Goal: Information Seeking & Learning: Check status

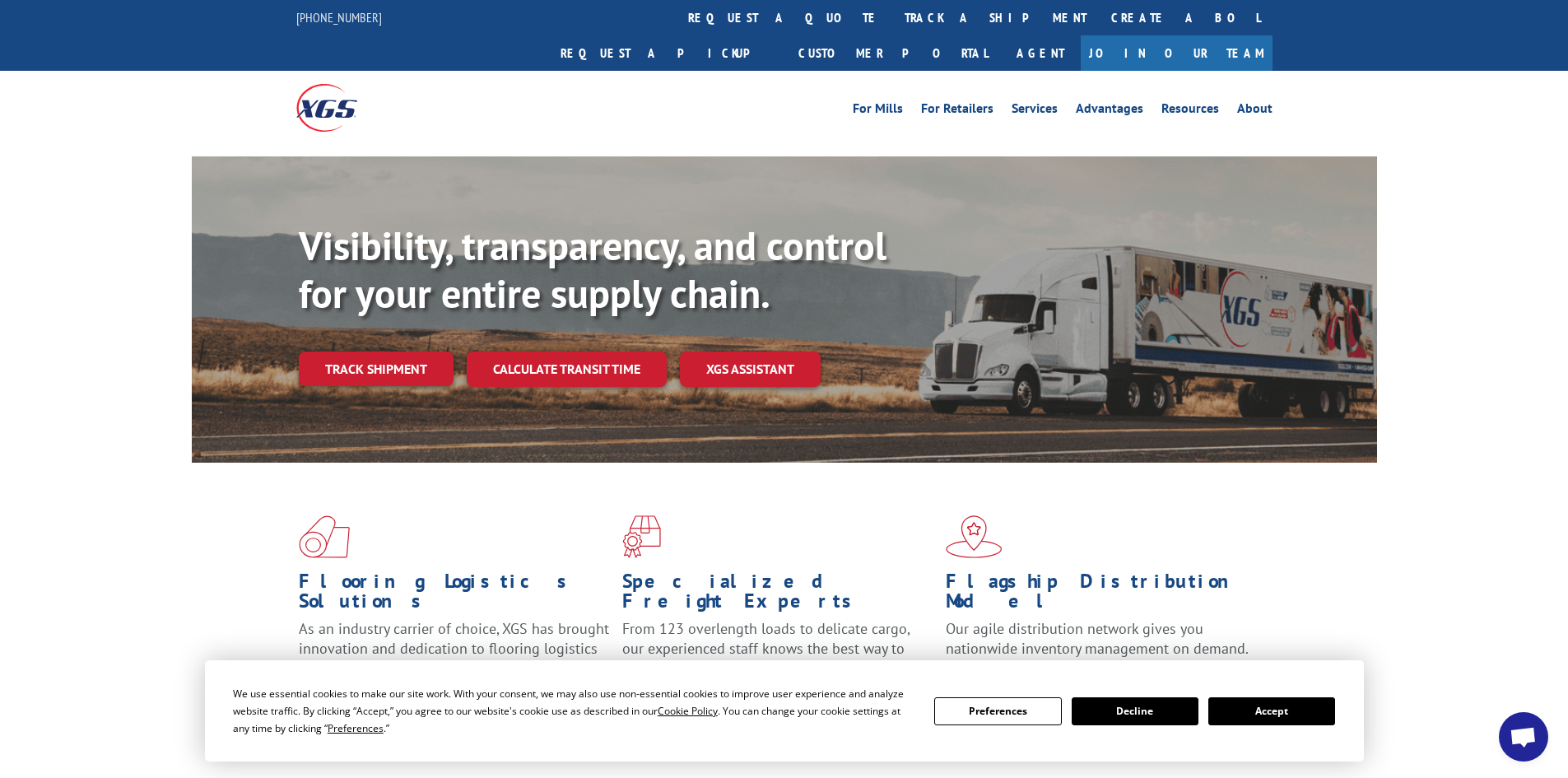
click at [1291, 710] on button "Accept" at bounding box center [1271, 711] width 127 height 28
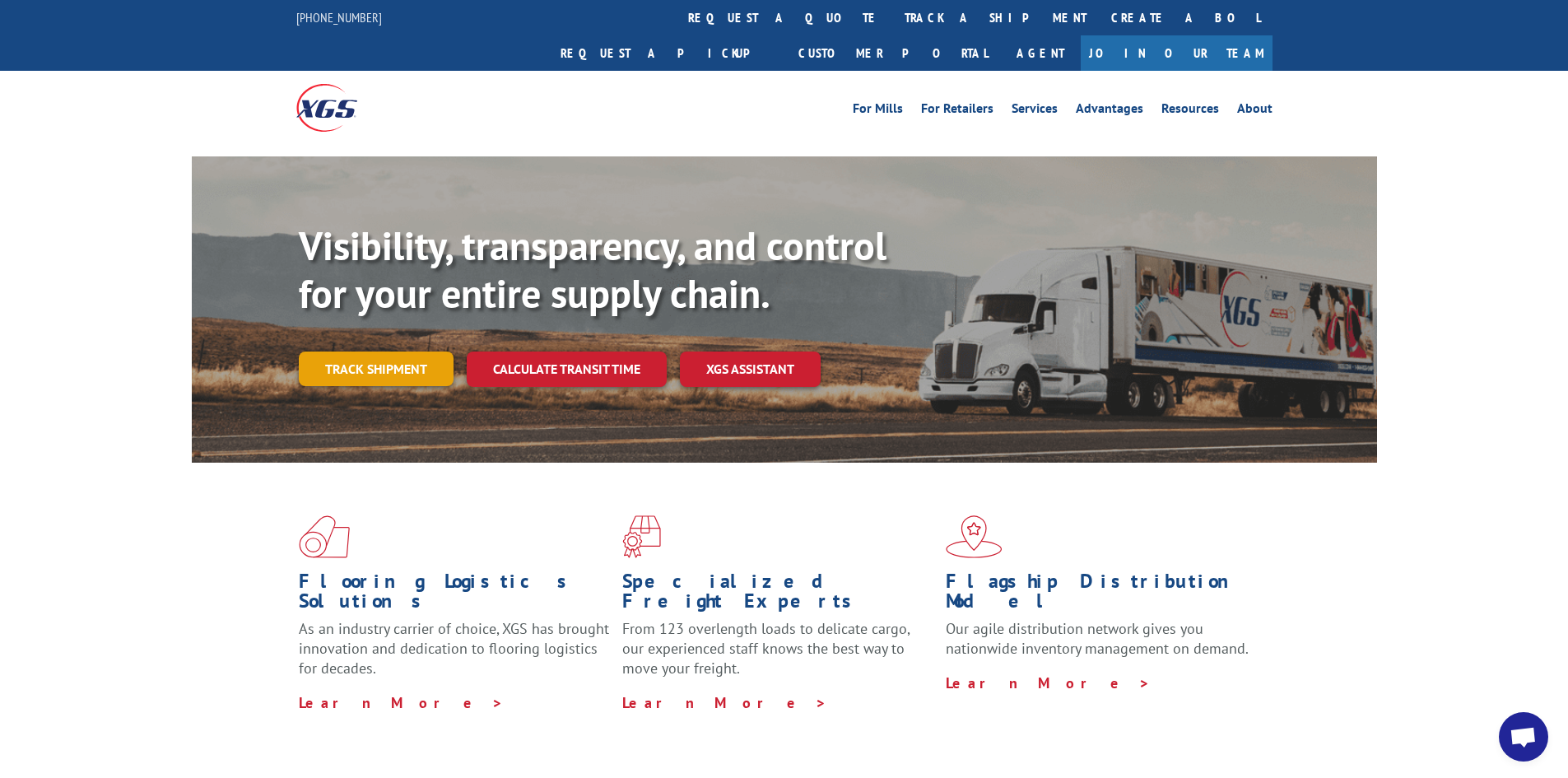
click at [356, 351] on link "Track shipment" at bounding box center [376, 368] width 154 height 35
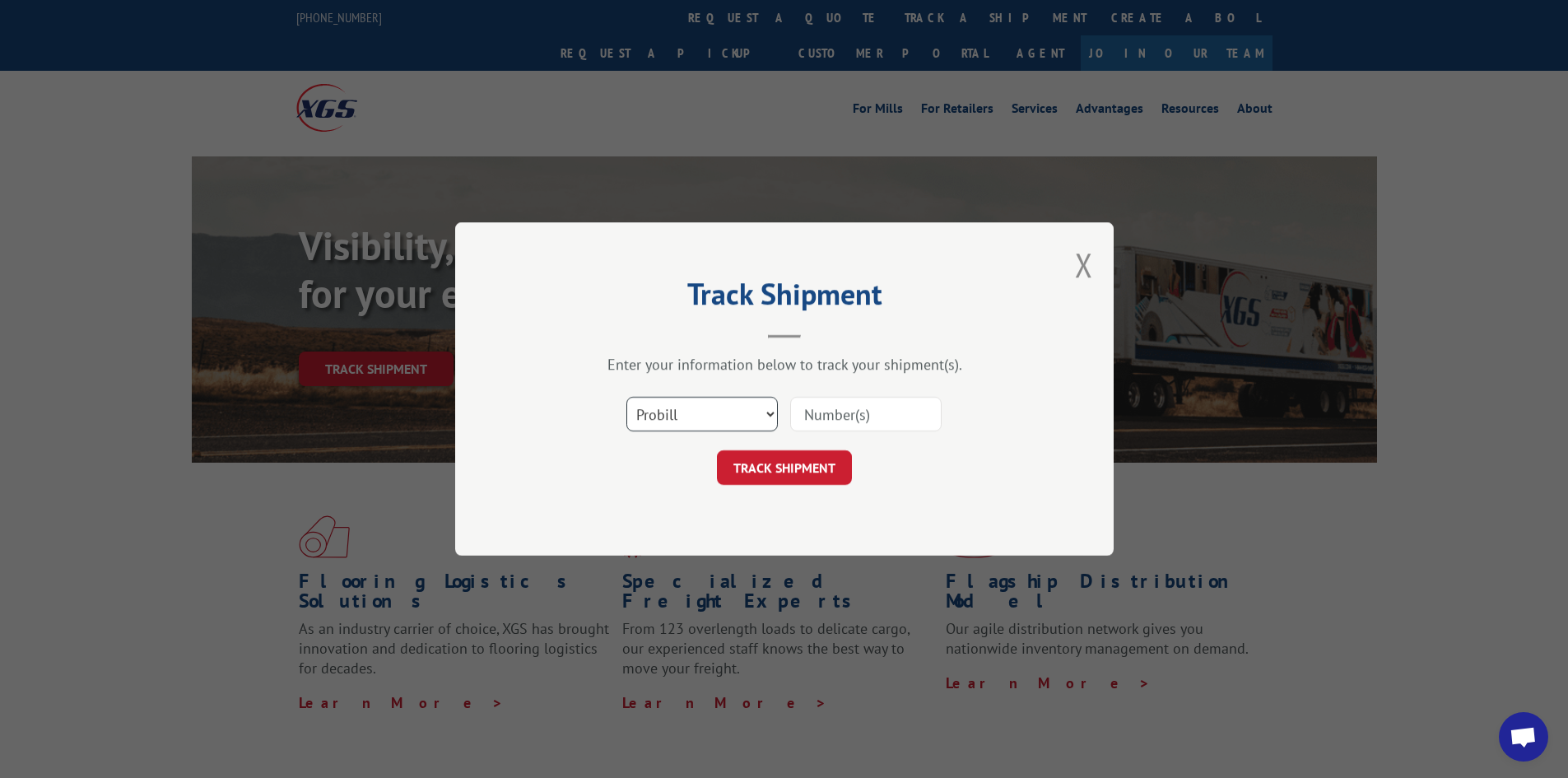
click at [766, 411] on select "Select category... Probill BOL PO" at bounding box center [702, 414] width 151 height 35
select select "bol"
click at [627, 397] on select "Select category... Probill BOL PO" at bounding box center [702, 414] width 151 height 35
click at [816, 418] on input at bounding box center [865, 414] width 151 height 35
type input "5092877"
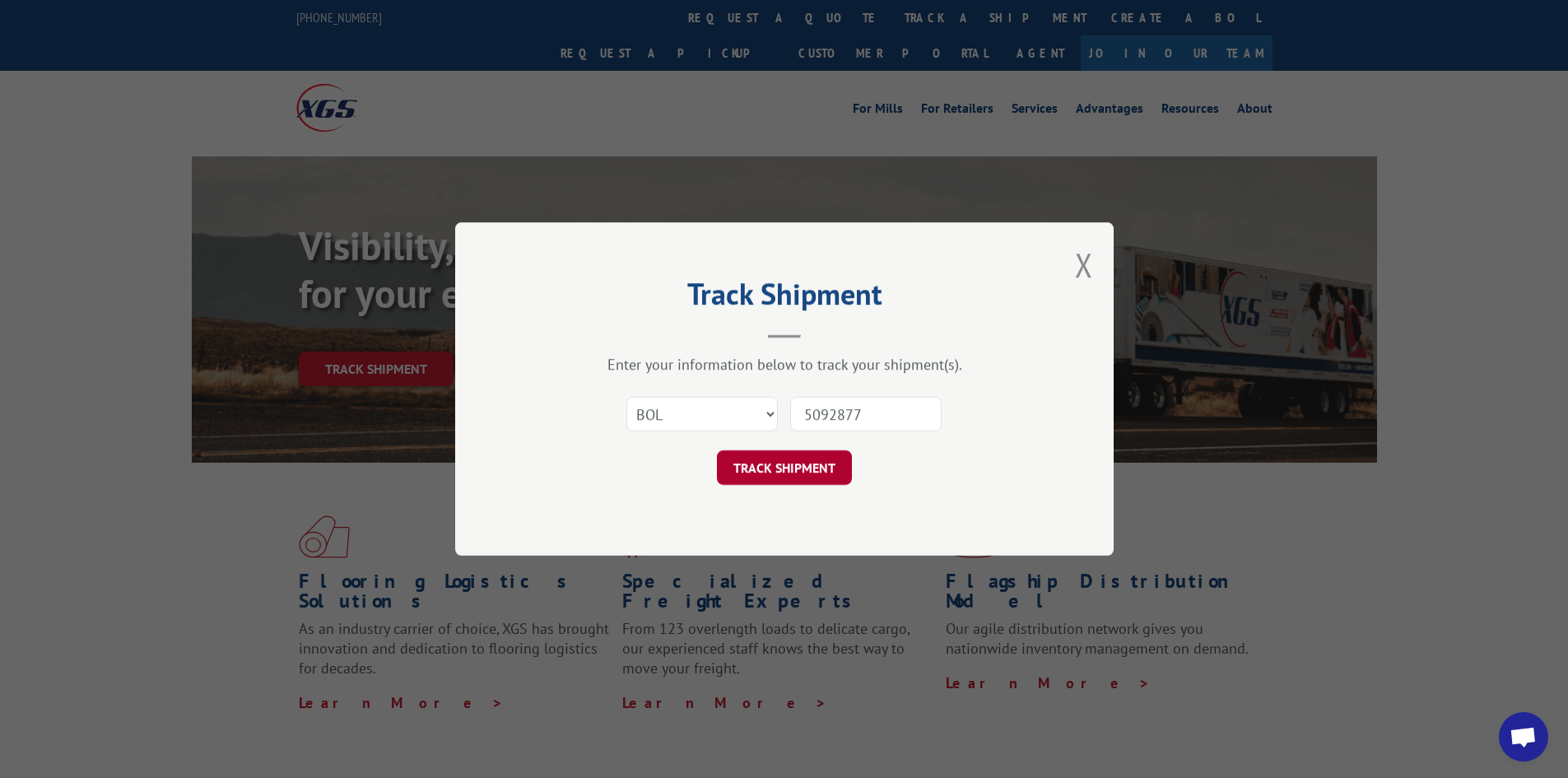
click at [767, 473] on button "TRACK SHIPMENT" at bounding box center [784, 467] width 135 height 35
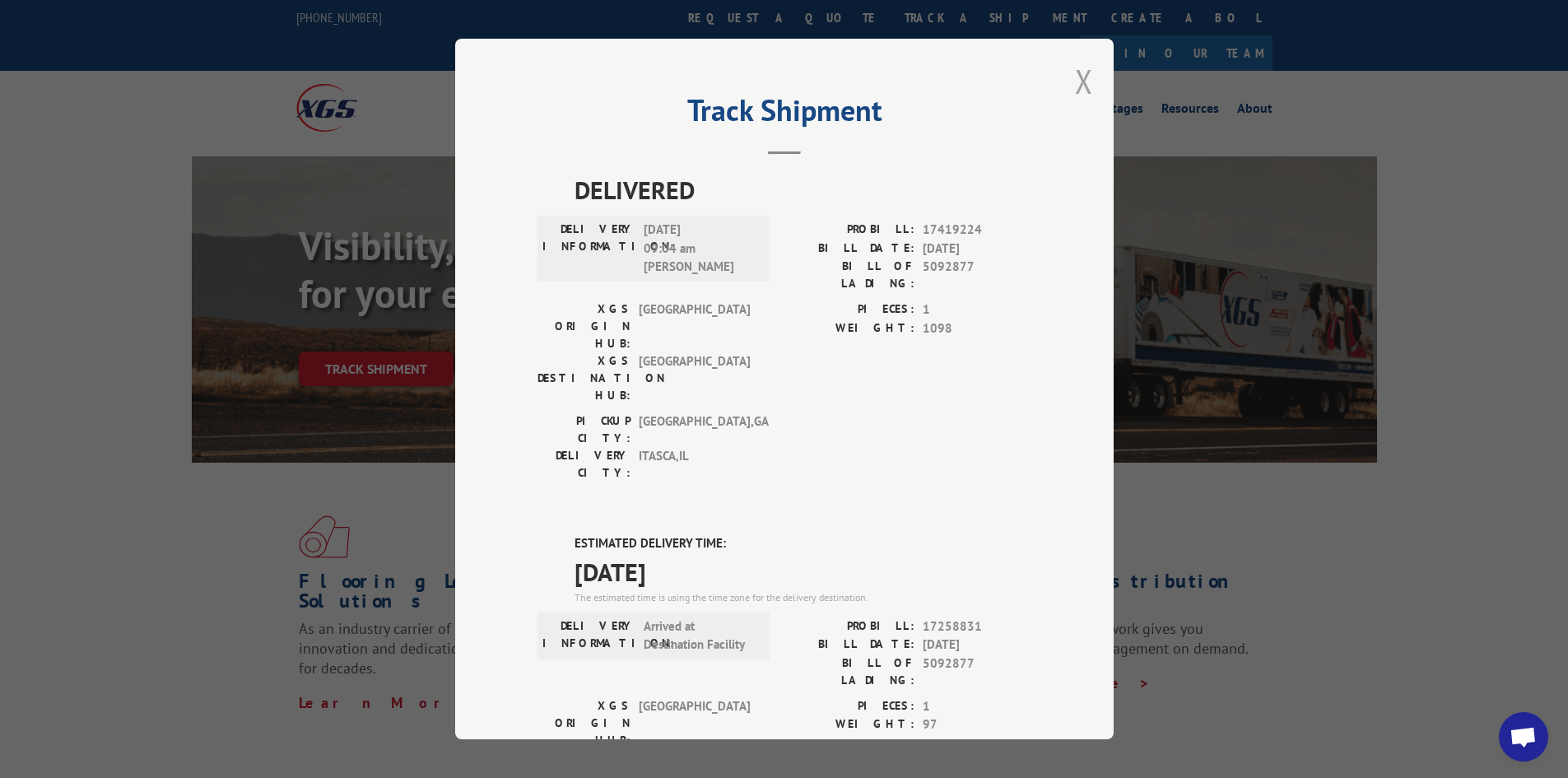
click at [1078, 82] on button "Close modal" at bounding box center [1084, 81] width 18 height 44
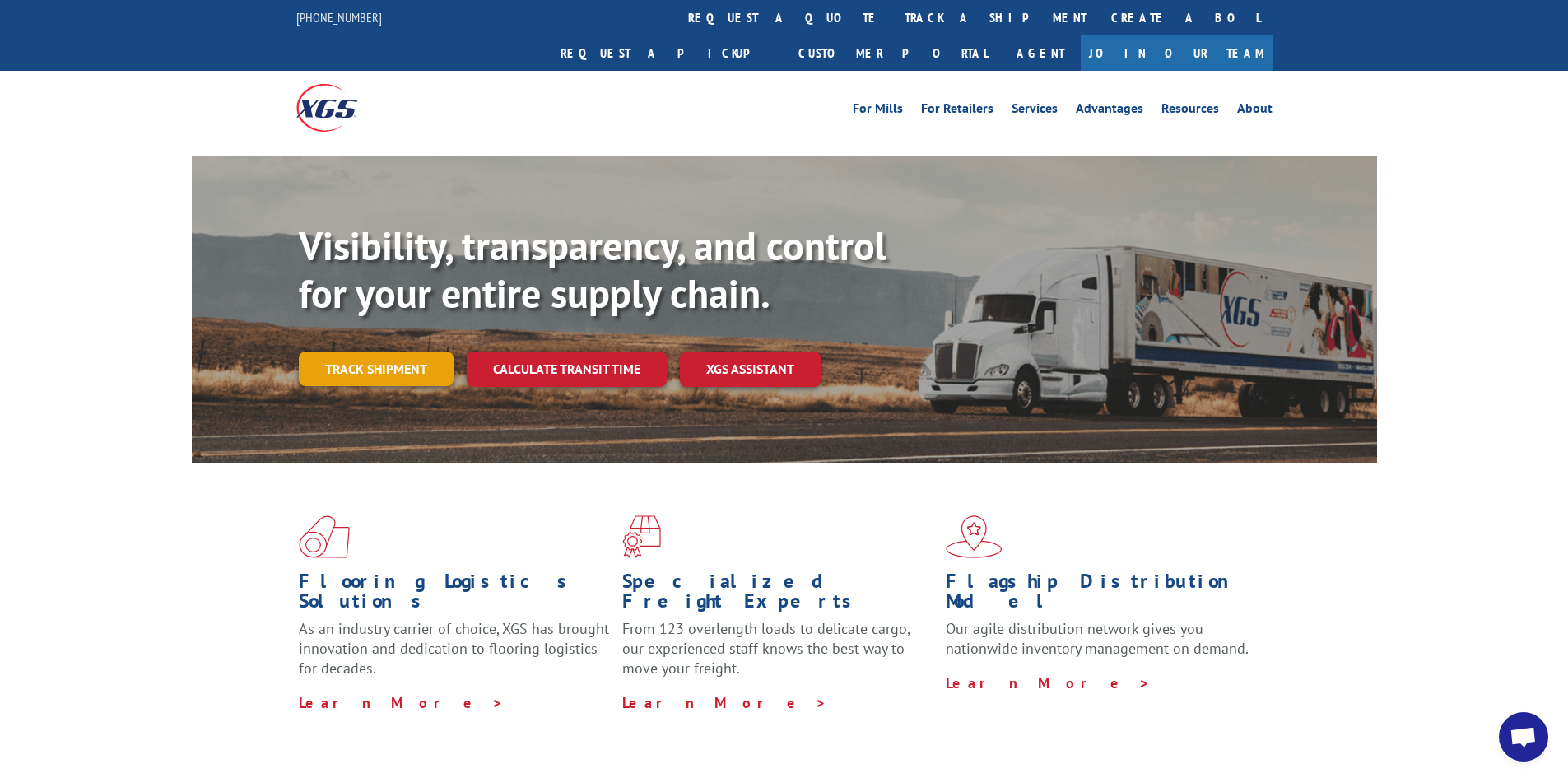
click at [362, 351] on link "Track shipment" at bounding box center [376, 368] width 154 height 35
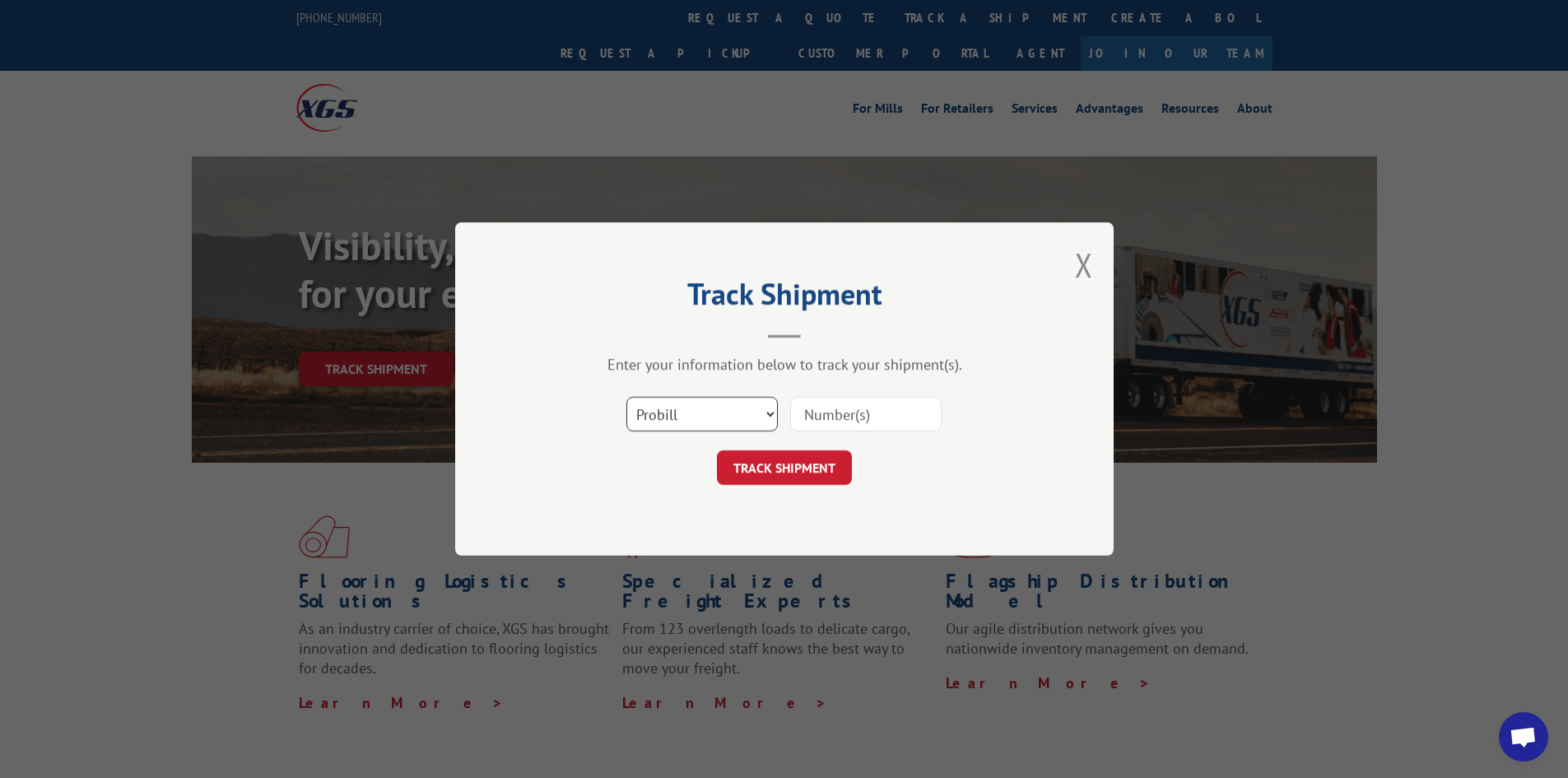
click at [769, 413] on select "Select category... Probill BOL PO" at bounding box center [702, 414] width 151 height 35
select select "bol"
click at [627, 397] on select "Select category... Probill BOL PO" at bounding box center [702, 414] width 151 height 35
click at [861, 408] on input at bounding box center [865, 414] width 151 height 35
type input "5106142"
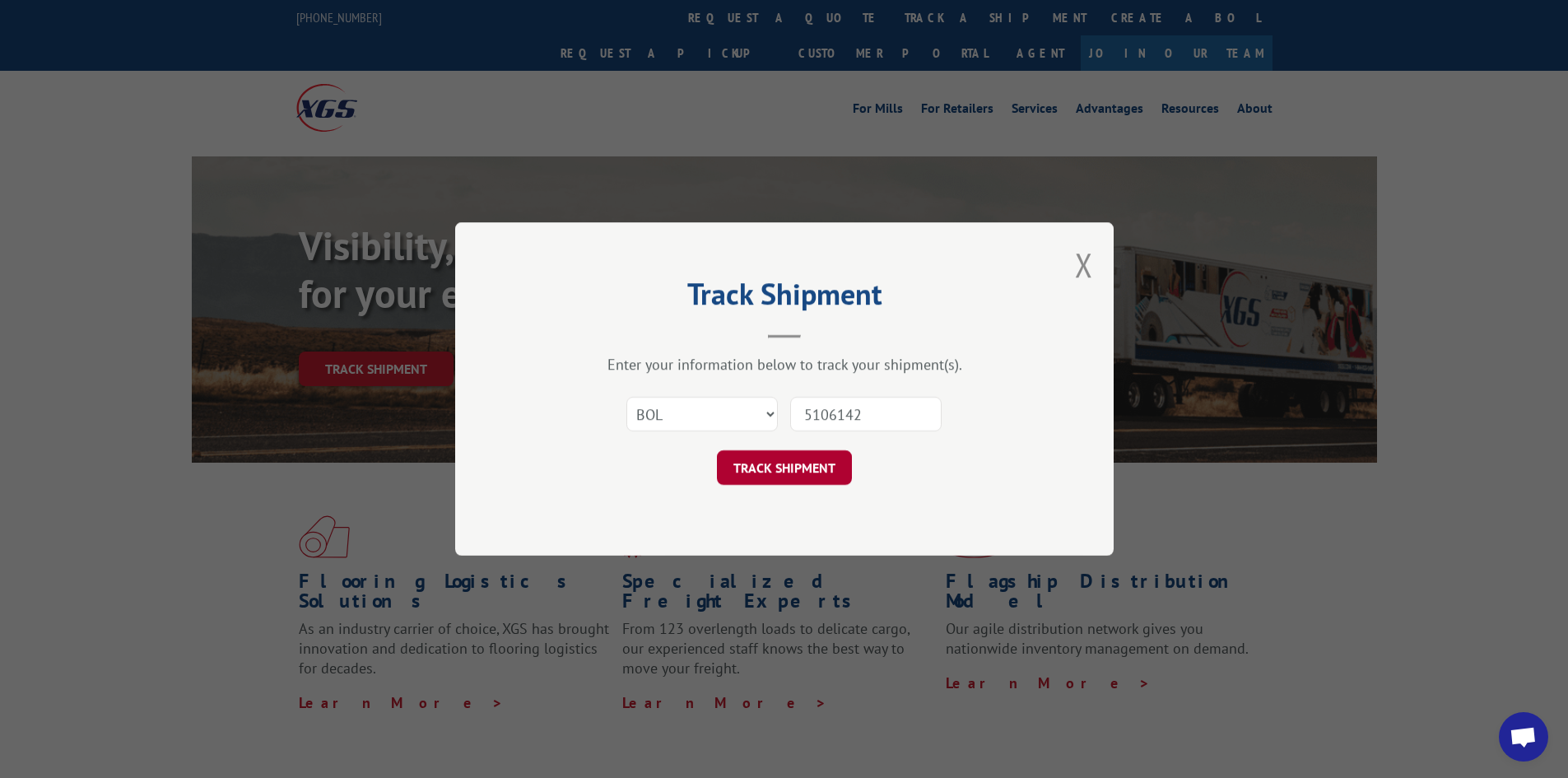
click at [806, 463] on button "TRACK SHIPMENT" at bounding box center [784, 467] width 135 height 35
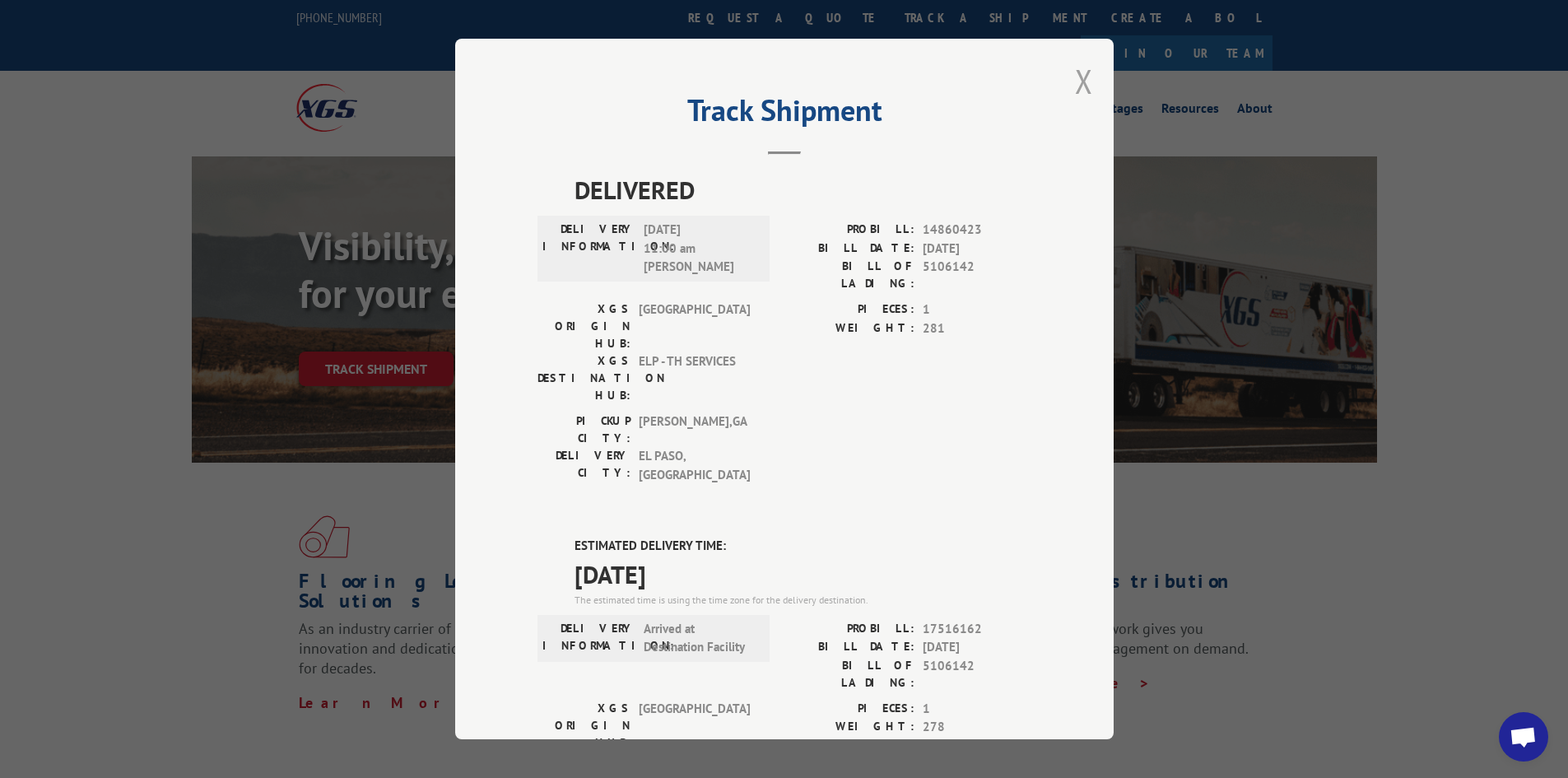
click at [1077, 82] on button "Close modal" at bounding box center [1084, 81] width 18 height 44
